Goal: Task Accomplishment & Management: Manage account settings

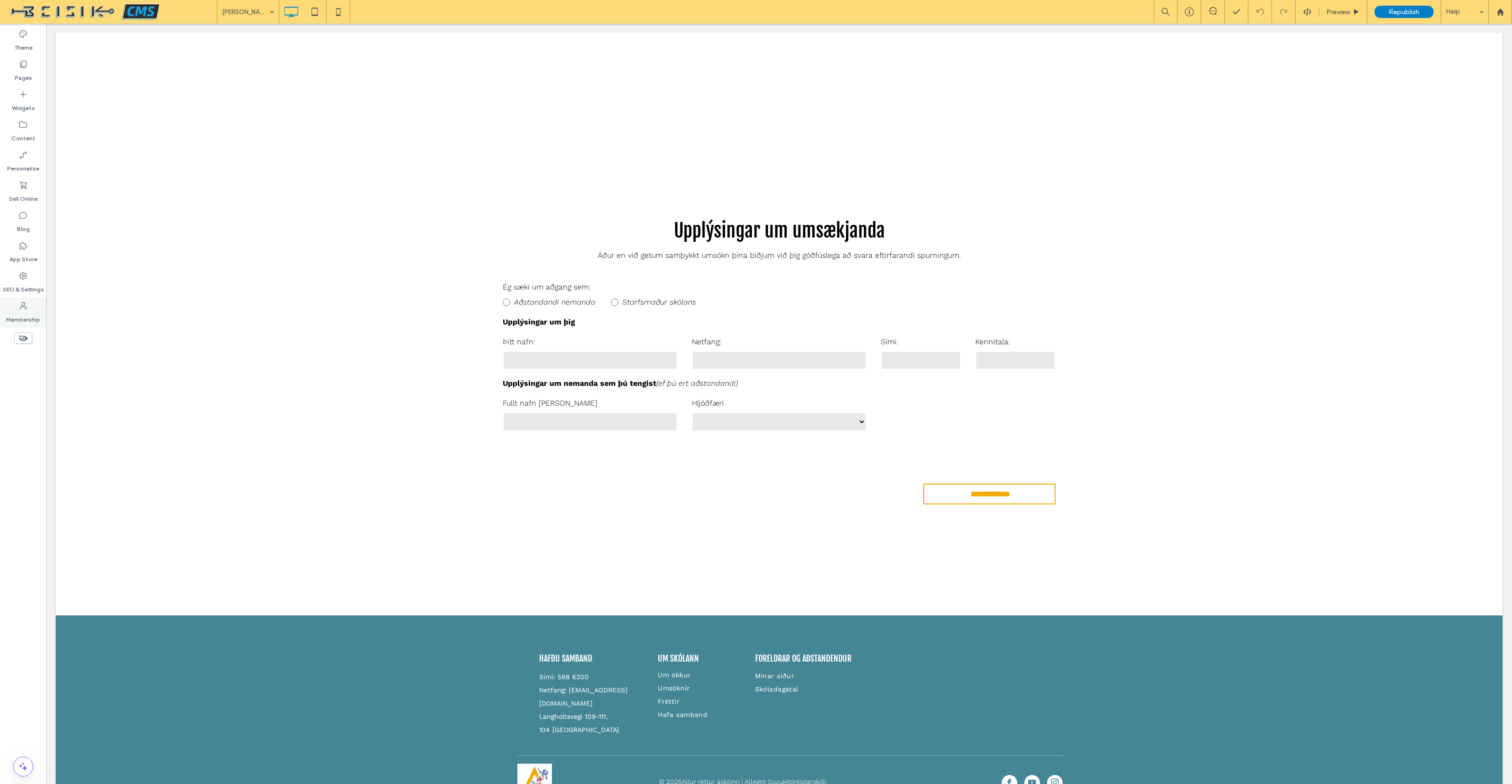
click at [27, 309] on icon at bounding box center [23, 306] width 10 height 10
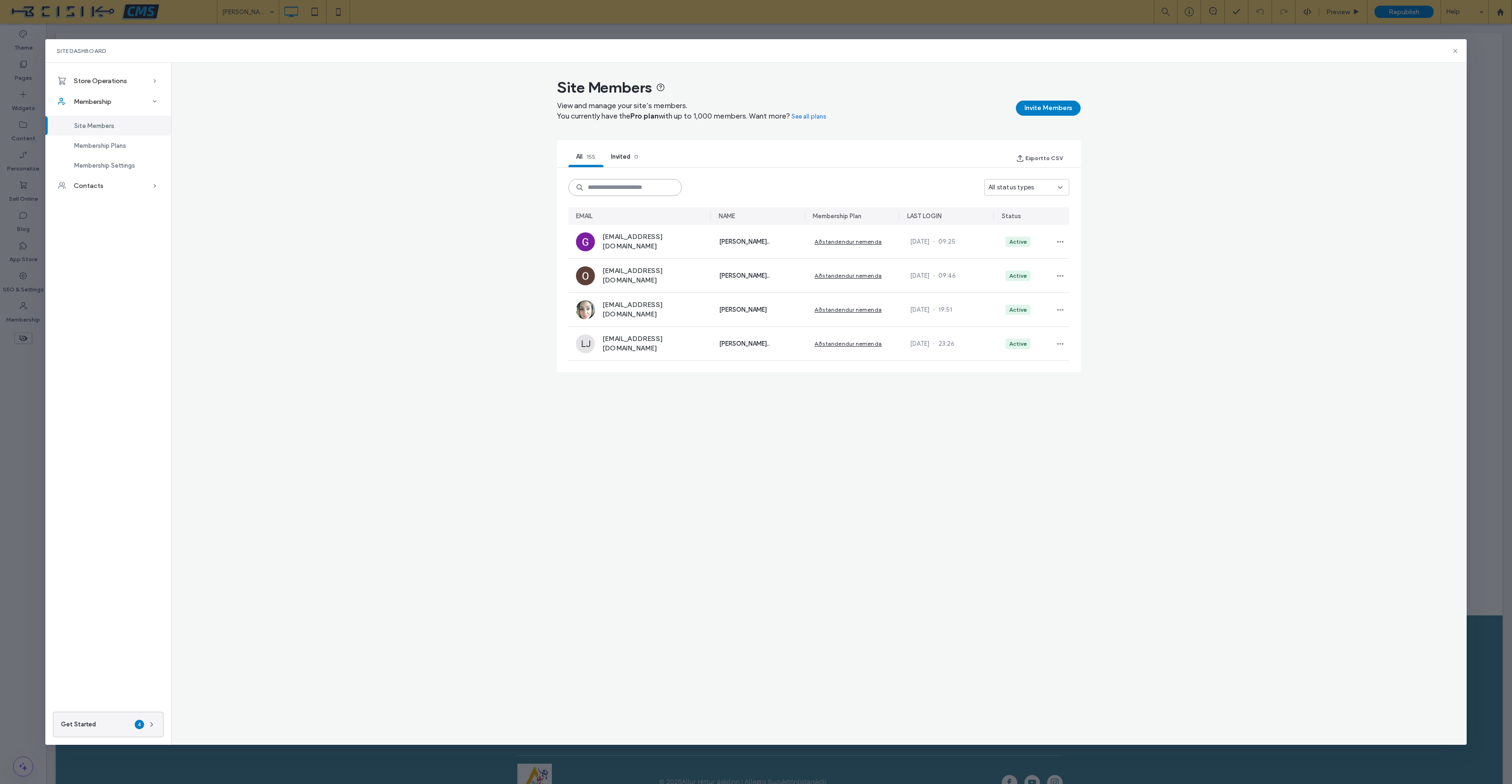
click at [618, 189] on input at bounding box center [624, 187] width 113 height 17
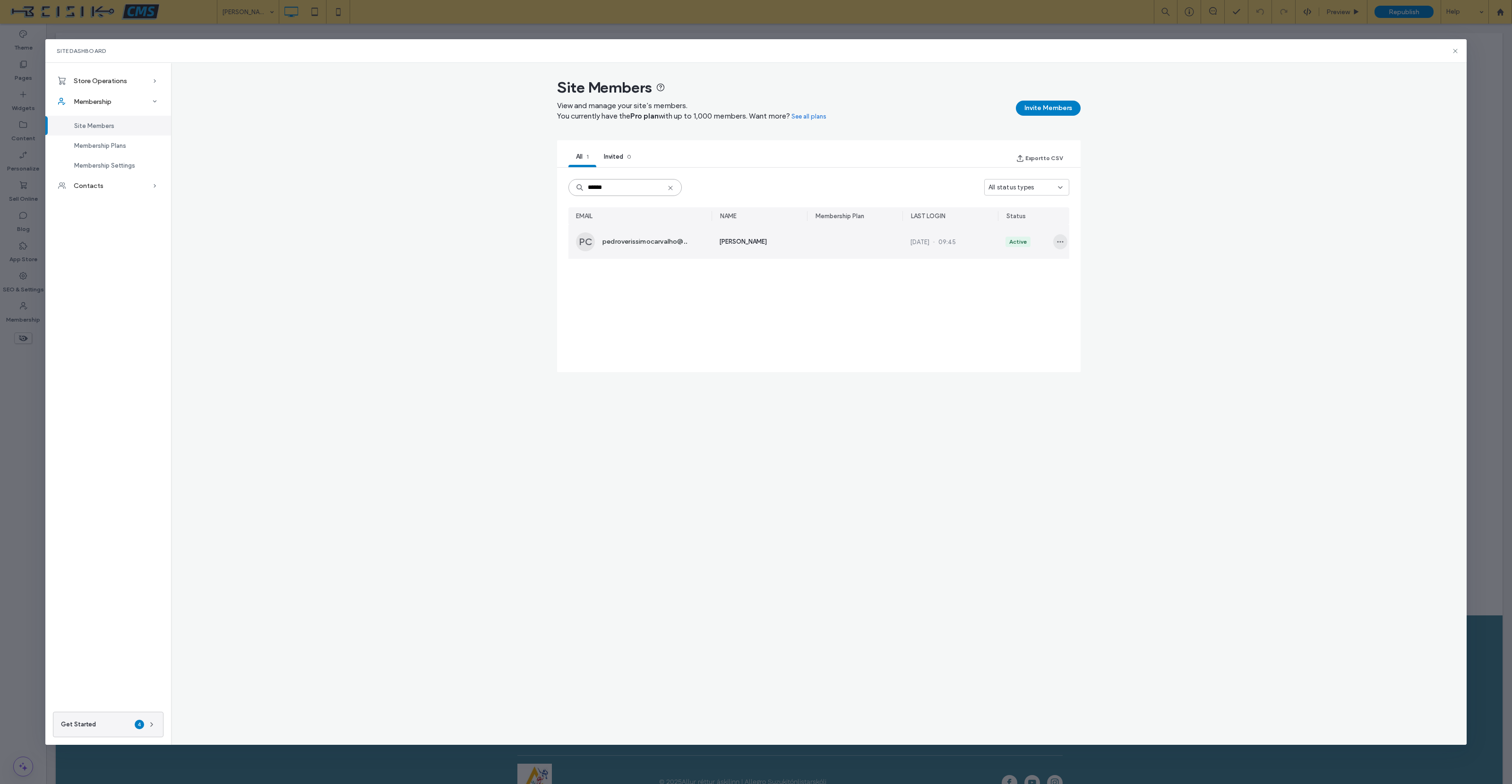
type input "******"
click at [1063, 243] on icon "button" at bounding box center [1060, 242] width 7 height 7
click at [1026, 266] on span "Remove Member" at bounding box center [1022, 265] width 55 height 10
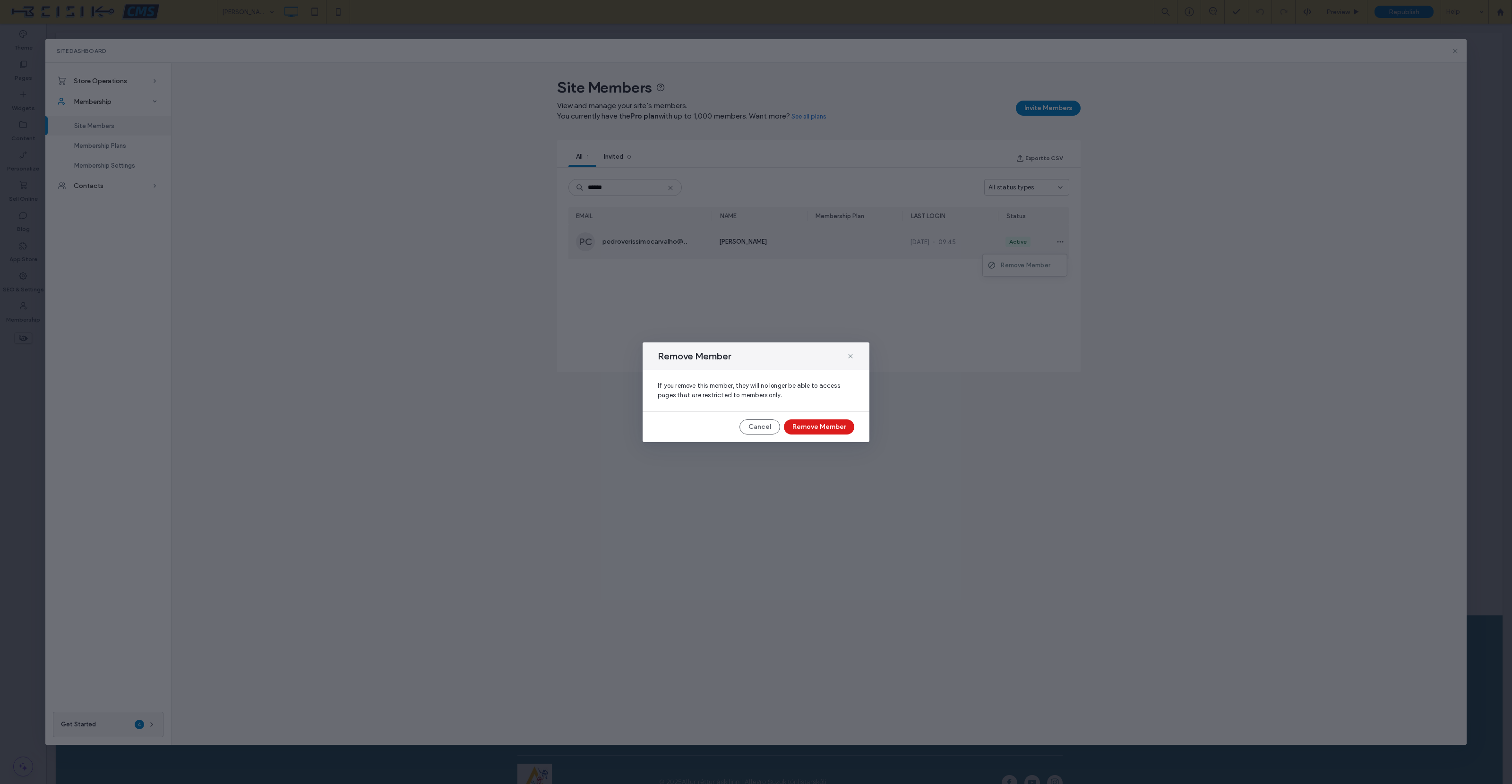
click at [827, 425] on button "Remove Member" at bounding box center [819, 426] width 70 height 15
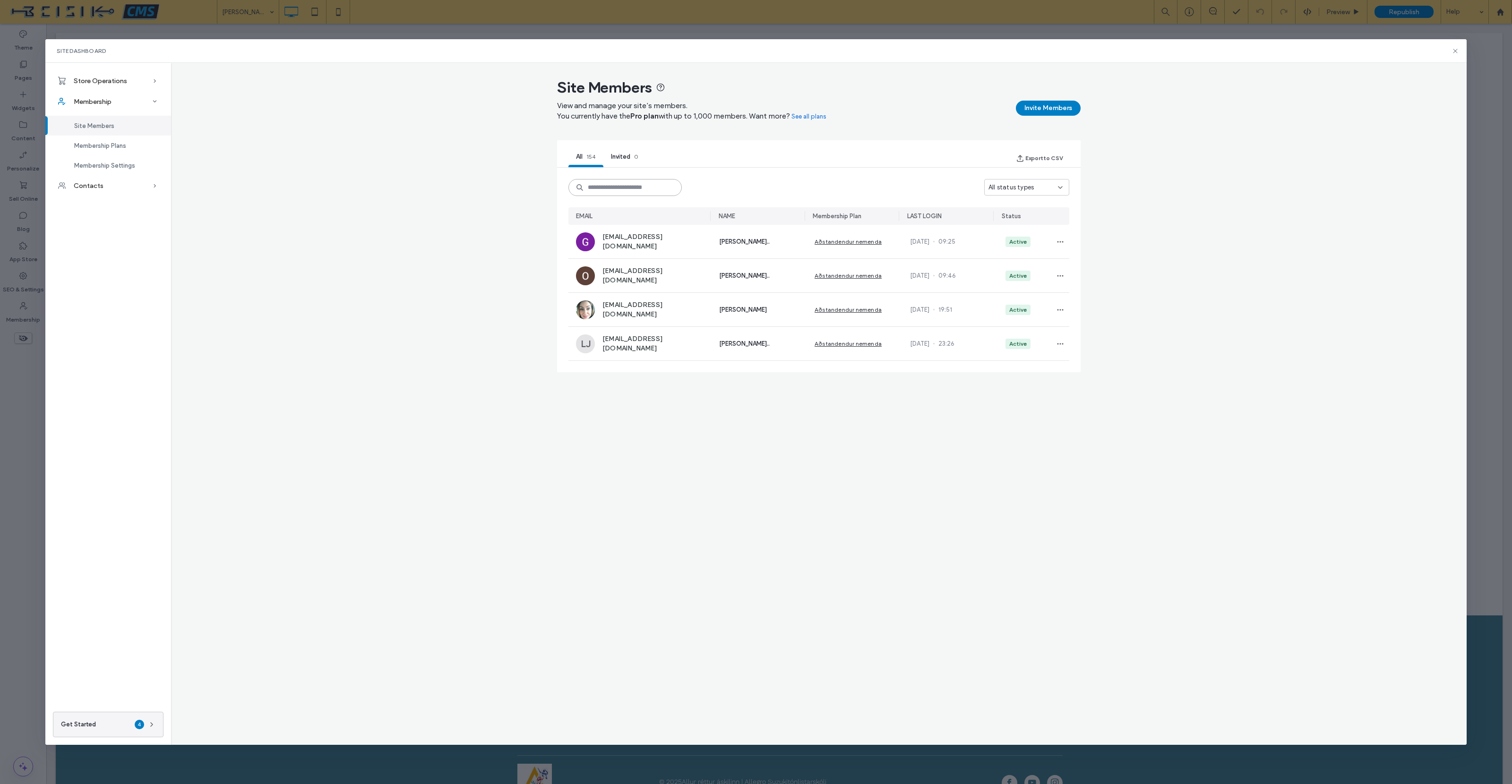
click at [622, 188] on input at bounding box center [624, 187] width 113 height 17
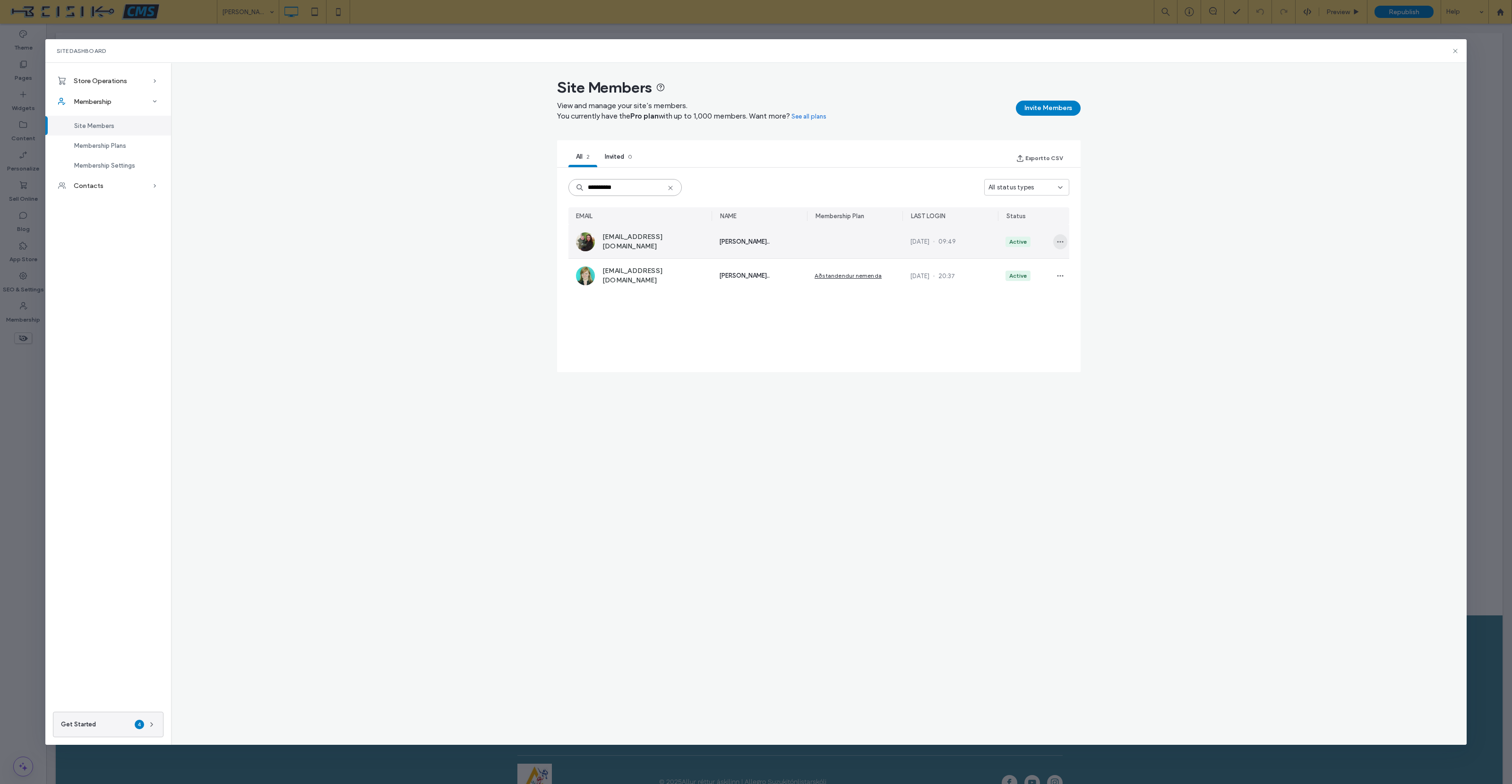
type input "**********"
click at [1058, 243] on use "button" at bounding box center [1060, 242] width 6 height 2
click at [1029, 266] on span "Remove Member" at bounding box center [1022, 265] width 55 height 10
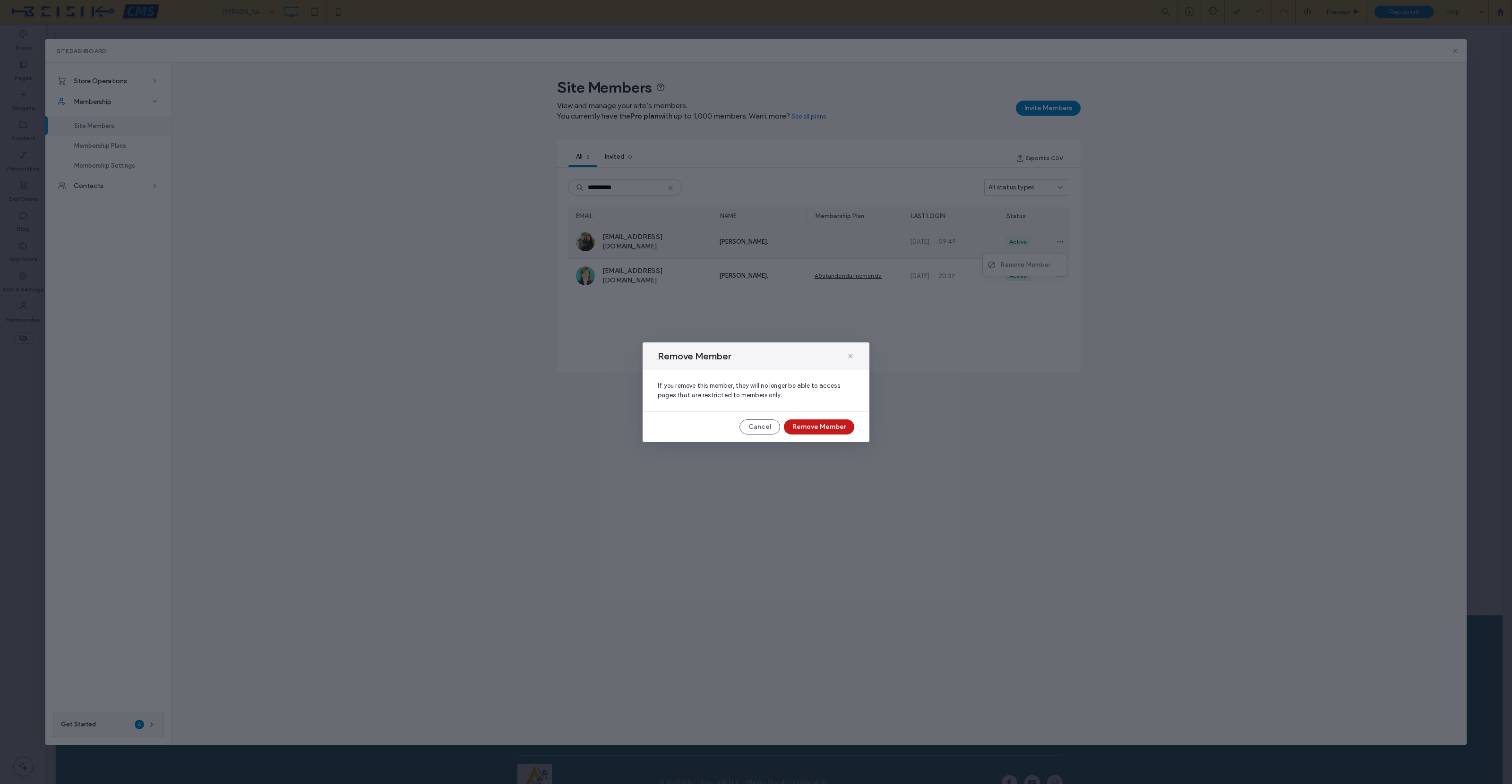
click at [825, 425] on button "Remove Member" at bounding box center [819, 426] width 70 height 15
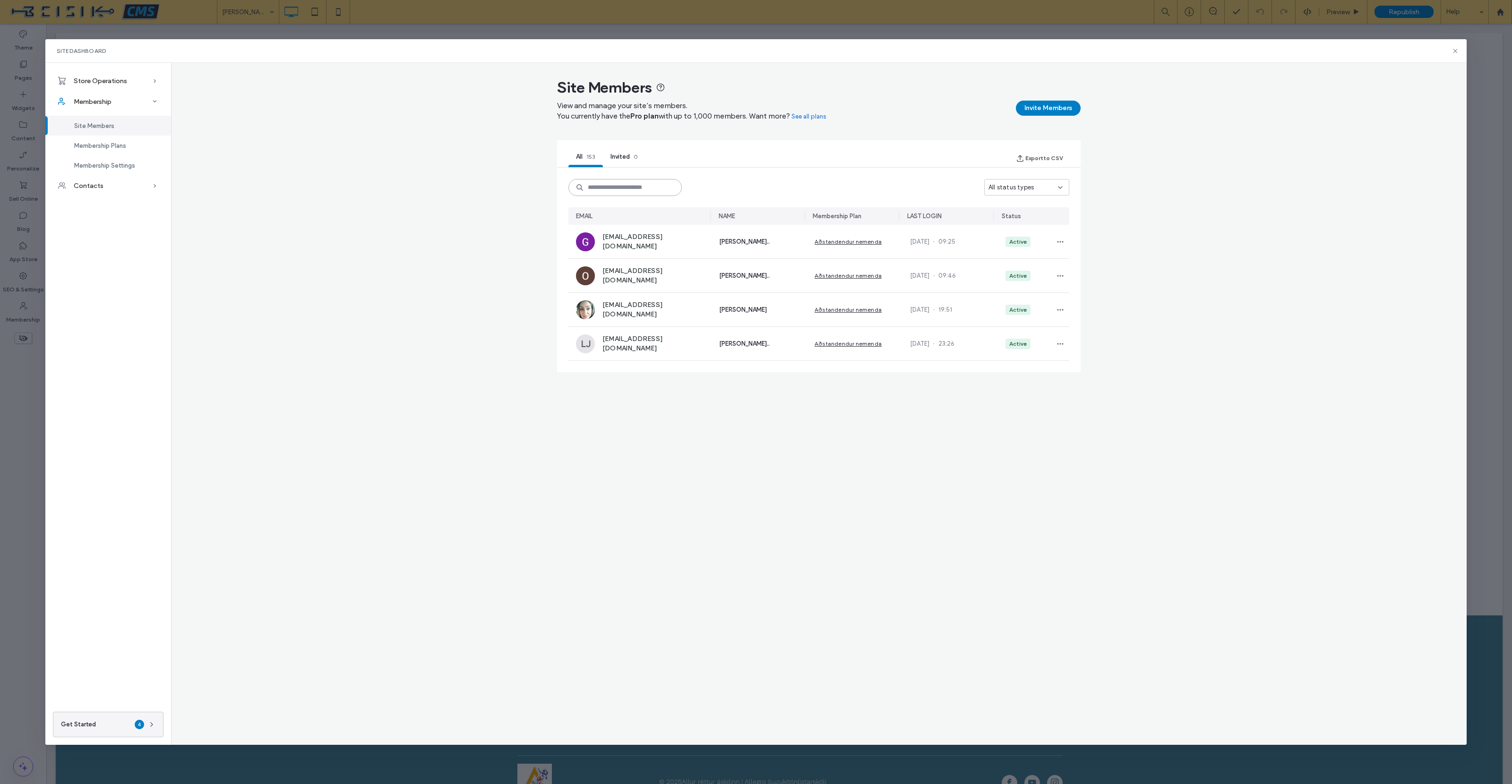
click at [611, 185] on input at bounding box center [624, 187] width 113 height 17
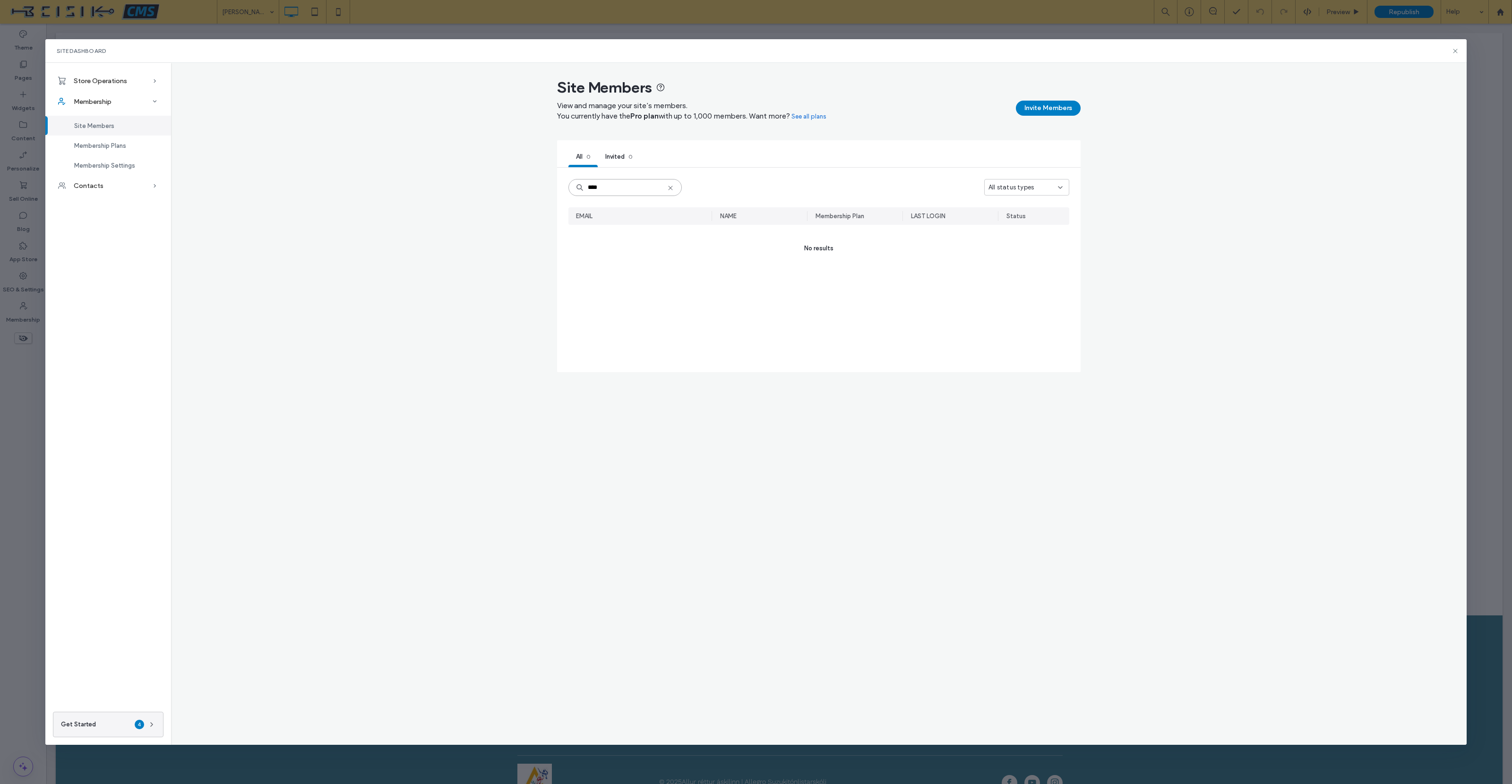
click at [616, 189] on input "****" at bounding box center [624, 187] width 113 height 17
click at [596, 186] on input "****" at bounding box center [624, 187] width 113 height 17
click at [597, 186] on input "****" at bounding box center [624, 187] width 113 height 17
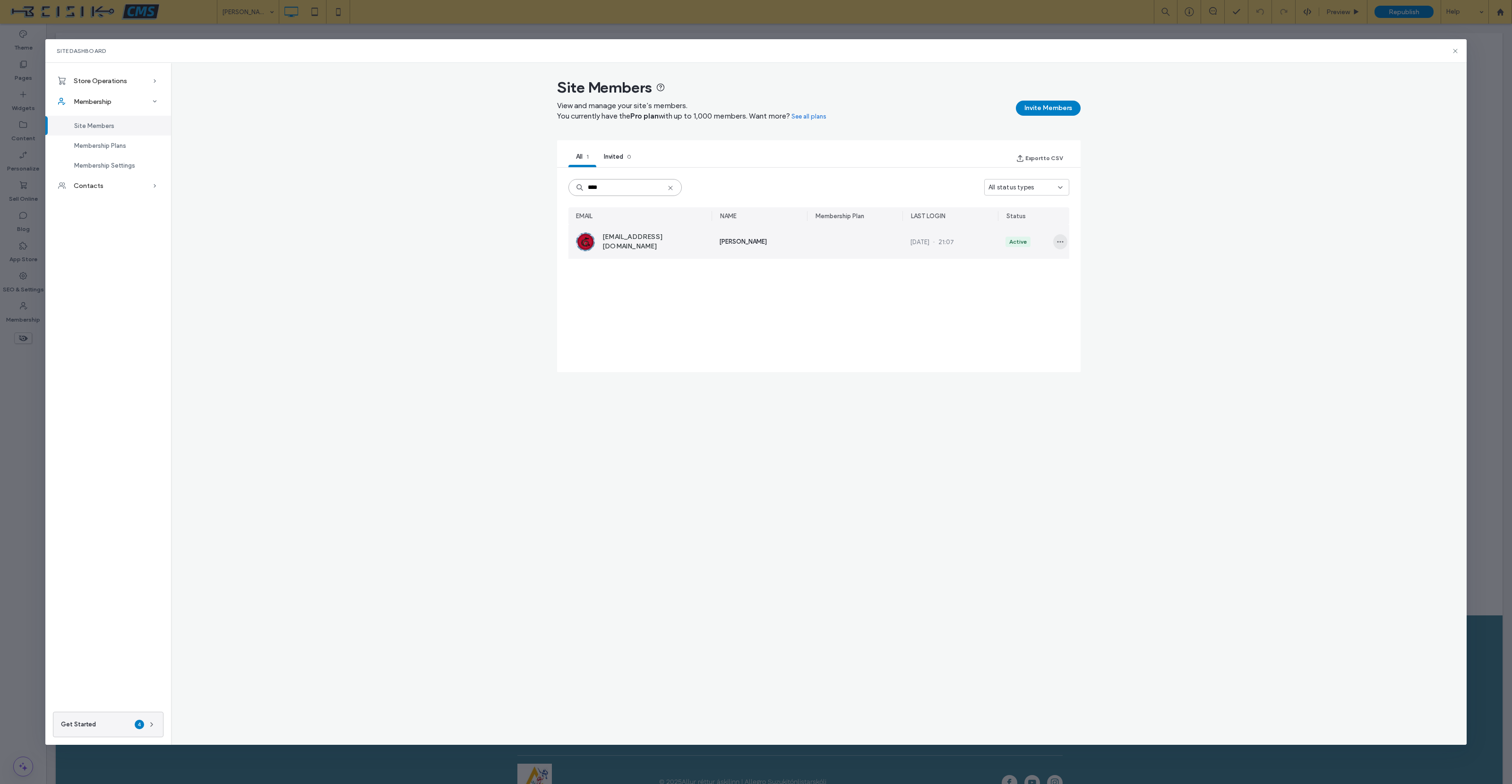
type input "****"
click at [1054, 241] on span "button" at bounding box center [1060, 242] width 14 height 15
click at [1029, 266] on span "Remove Member" at bounding box center [1022, 265] width 55 height 10
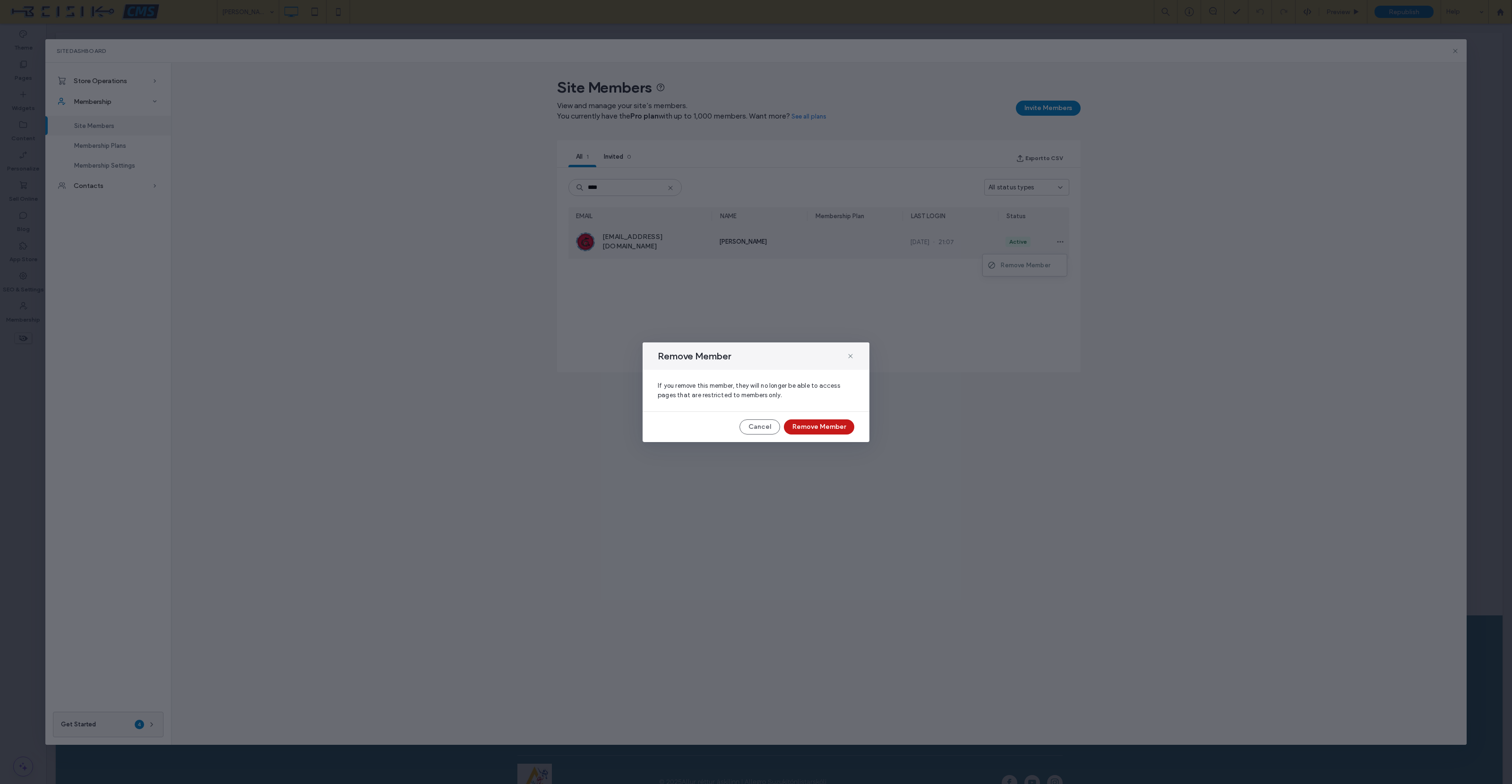
click at [825, 430] on button "Remove Member" at bounding box center [819, 426] width 70 height 15
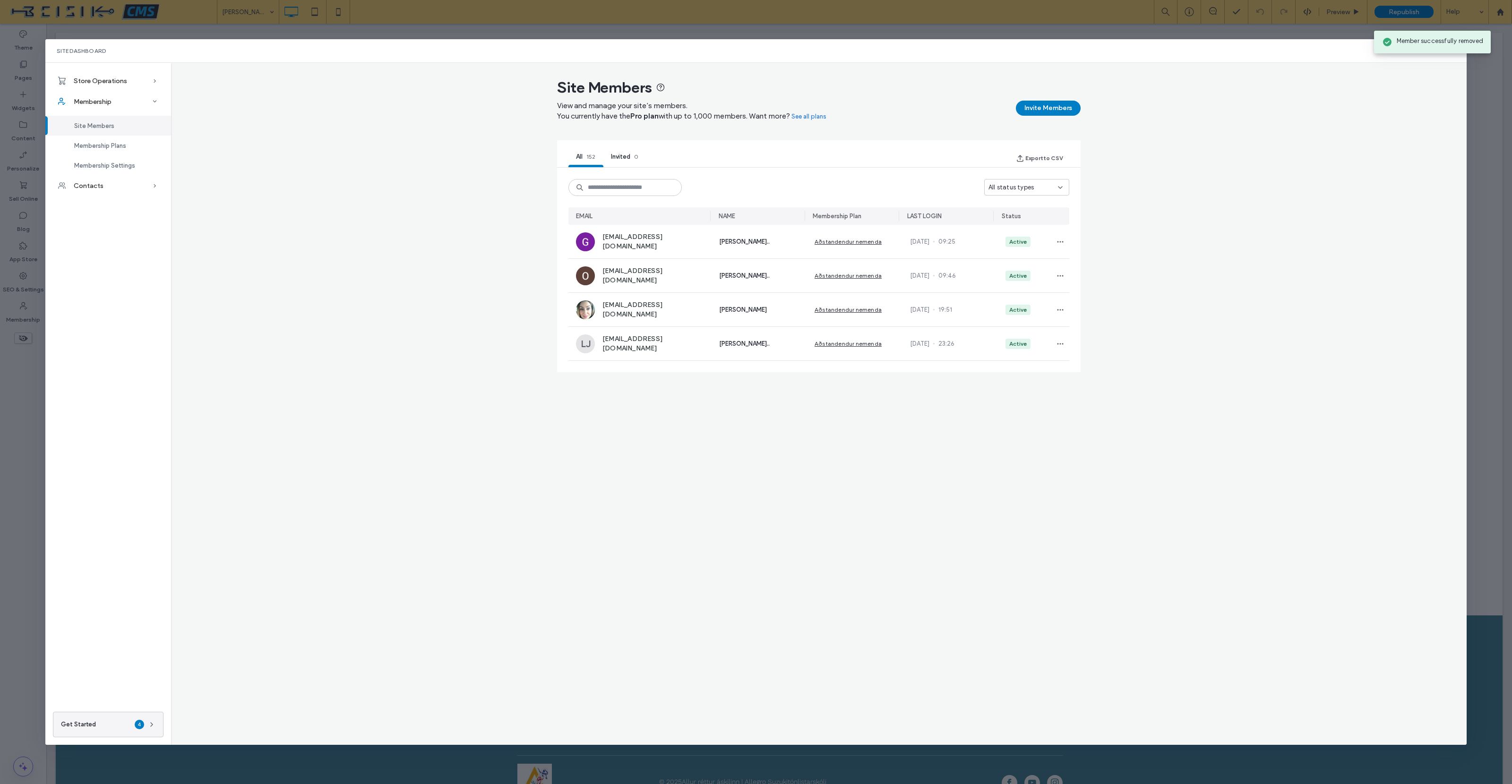
click at [1024, 184] on span "All status types" at bounding box center [1011, 187] width 45 height 10
click at [1014, 252] on span "Unauthorized" at bounding box center [1008, 254] width 39 height 10
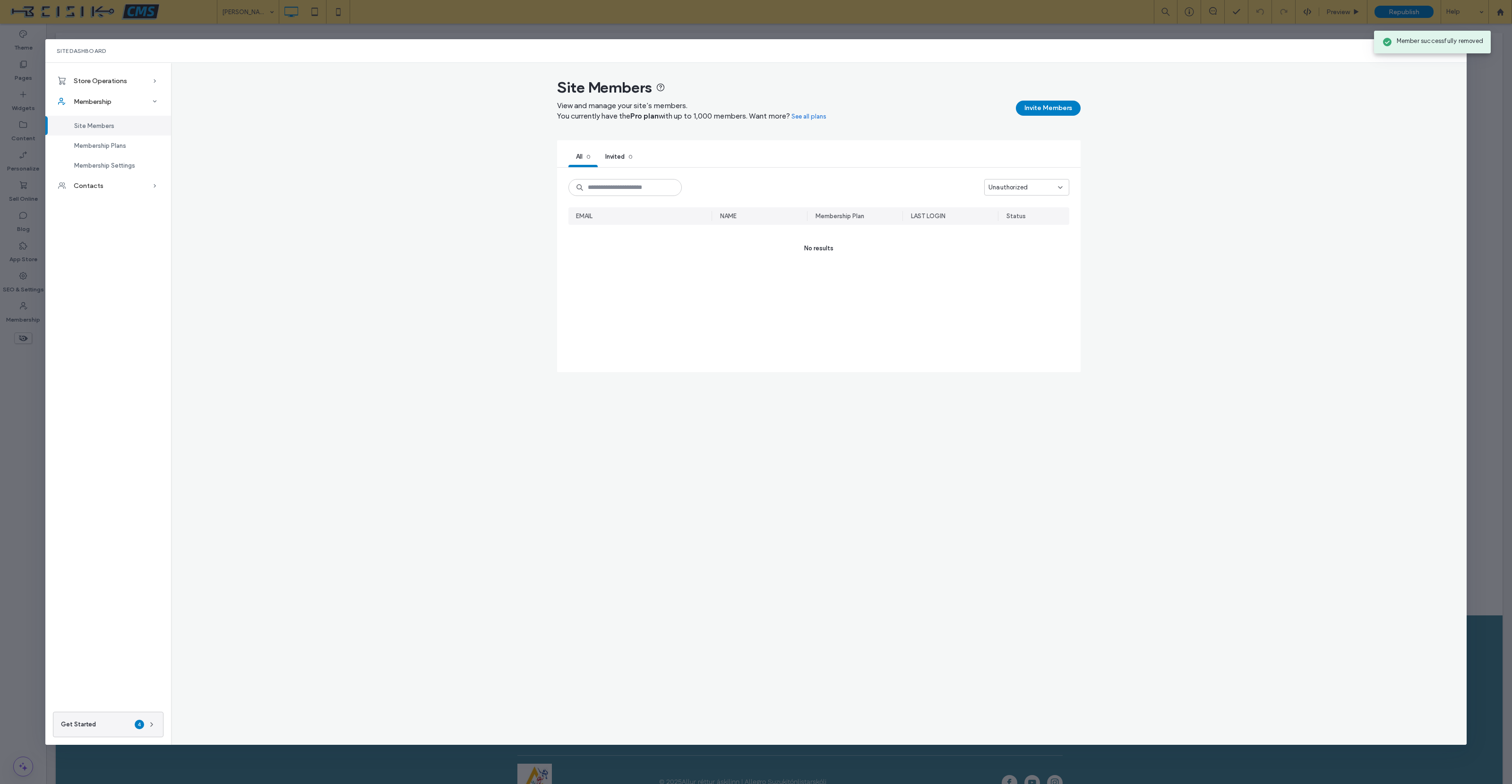
click at [1021, 188] on span "Unauthorized" at bounding box center [1008, 187] width 39 height 10
click at [882, 179] on div "Unauthorized" at bounding box center [818, 187] width 500 height 17
click at [1021, 186] on span "Unauthorized" at bounding box center [1008, 187] width 39 height 10
click at [1017, 219] on div "Active" at bounding box center [1027, 220] width 85 height 17
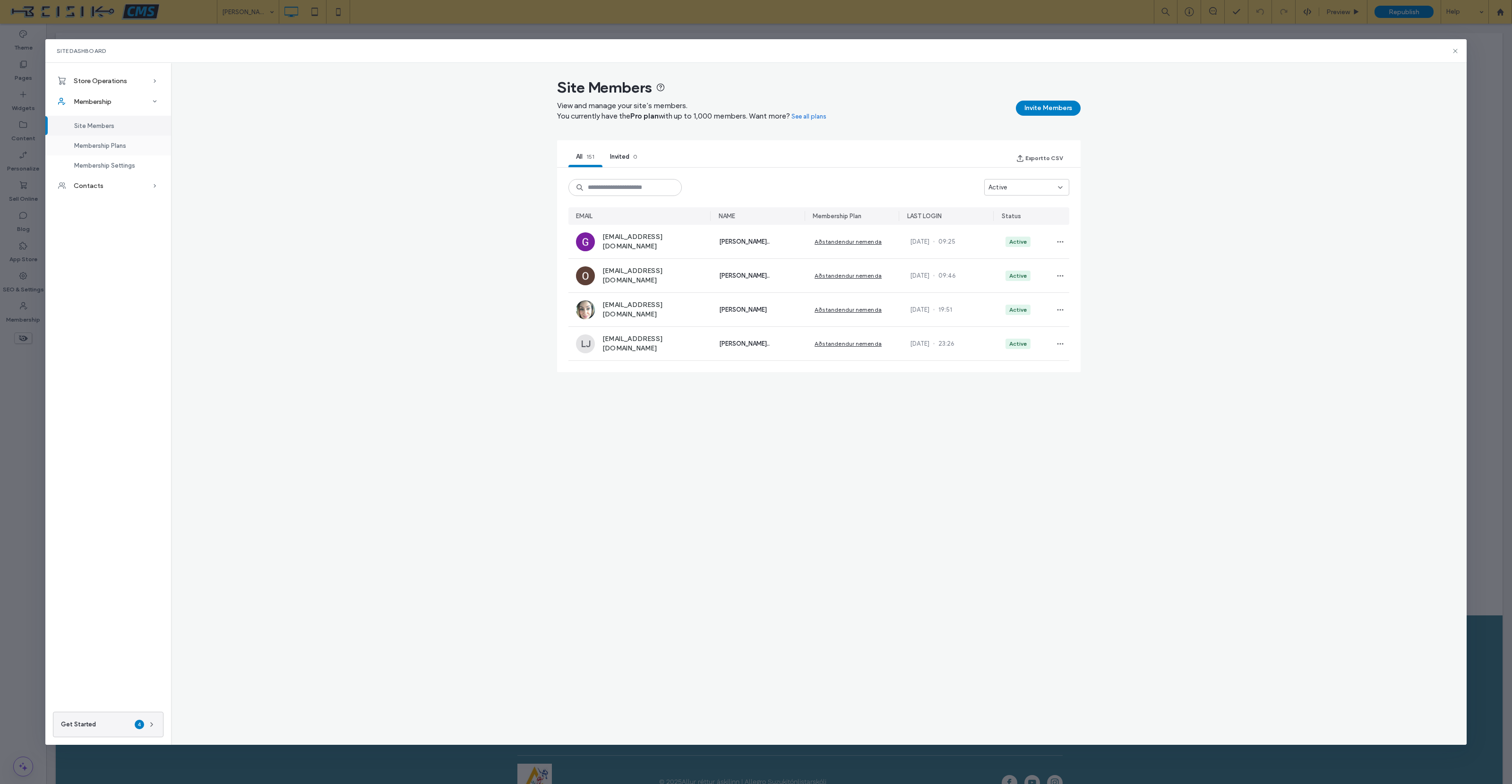
click at [101, 149] on div "Membership Plans" at bounding box center [108, 145] width 126 height 20
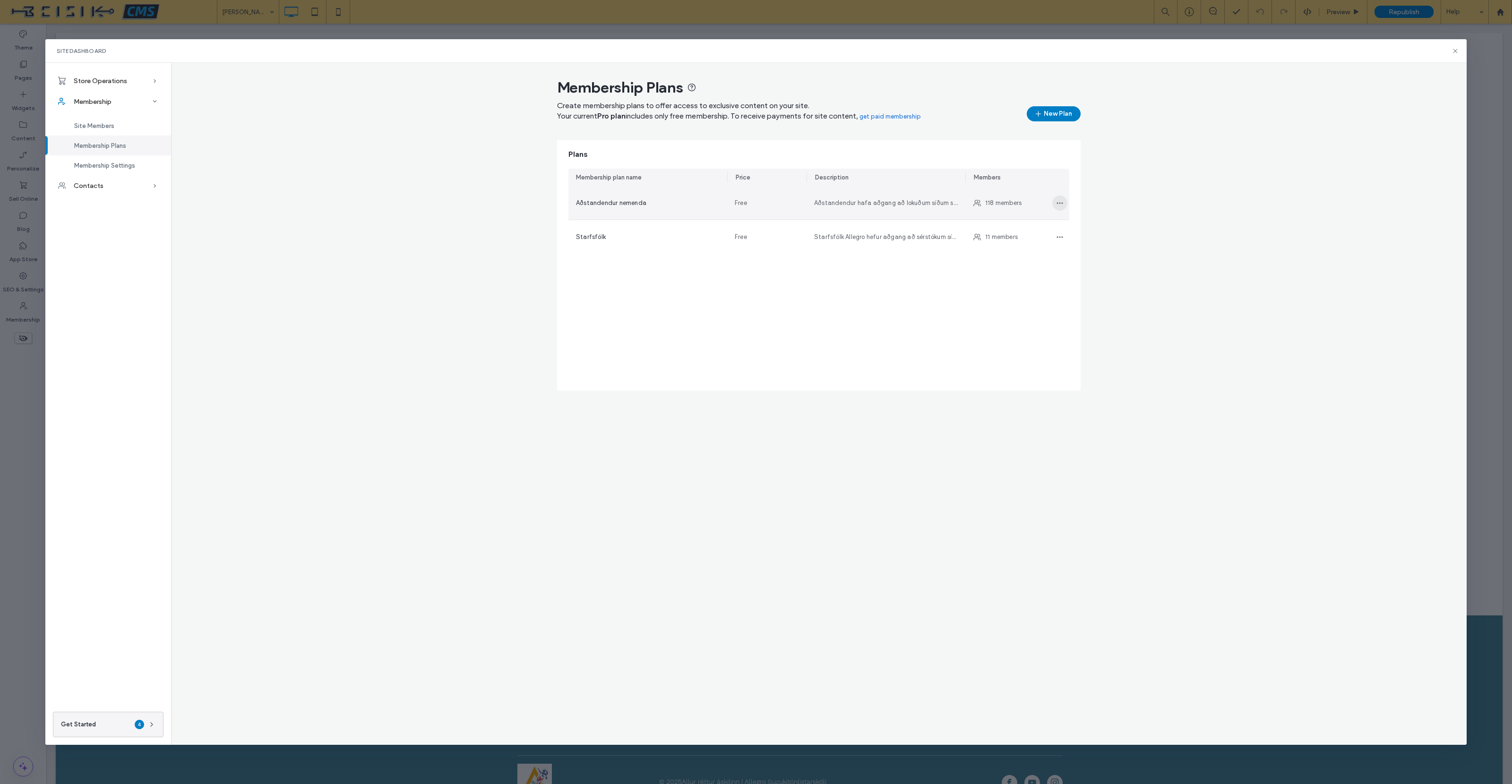
click at [1061, 202] on icon "button" at bounding box center [1060, 202] width 7 height 7
click at [1014, 227] on span "Edit plan" at bounding box center [1015, 227] width 27 height 10
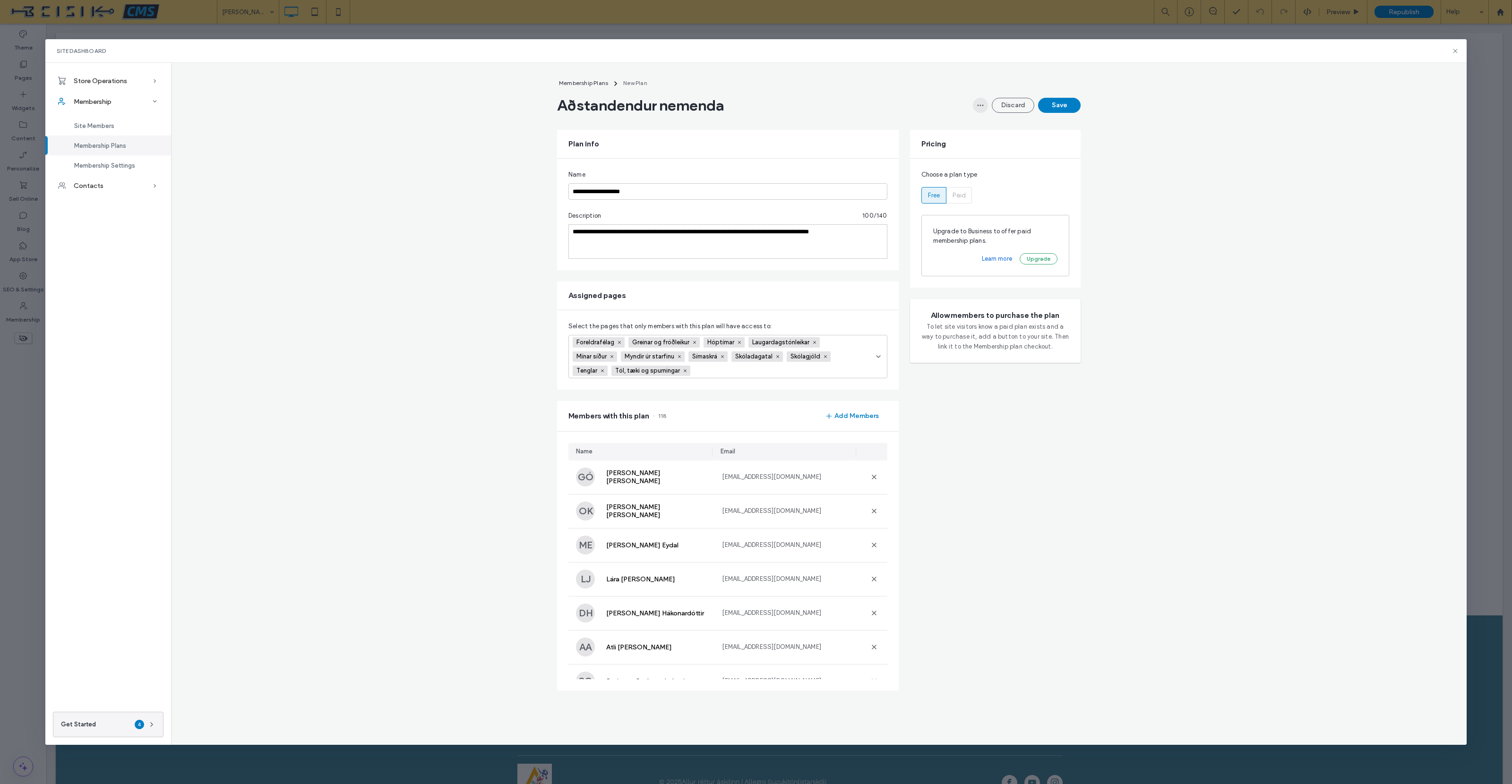
click at [980, 106] on icon "button" at bounding box center [980, 105] width 7 height 7
drag, startPoint x: 787, startPoint y: 105, endPoint x: 753, endPoint y: 101, distance: 34.2
click at [786, 105] on div "Aðstandendur nemenda [PERSON_NAME] Save" at bounding box center [818, 105] width 524 height 19
